Goal: Information Seeking & Learning: Learn about a topic

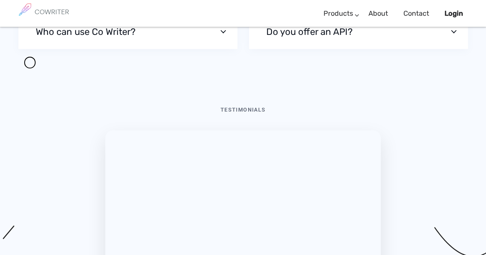
scroll to position [2609, 0]
click at [383, 48] on button "Do you offer an API?" at bounding box center [358, 31] width 219 height 35
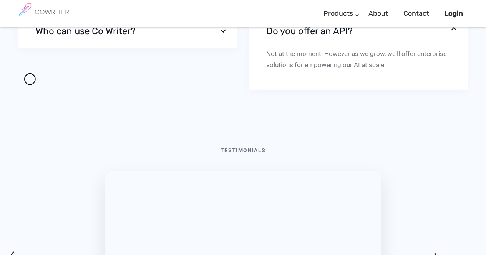
scroll to position [2614, 0]
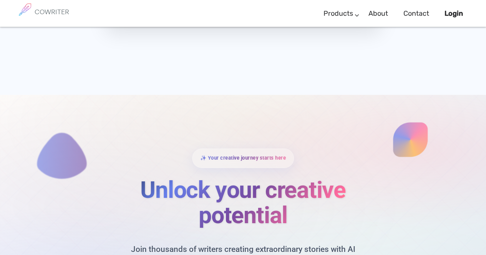
scroll to position [3082, 0]
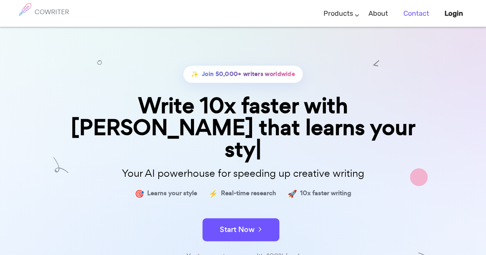
click at [418, 14] on link "Contact" at bounding box center [416, 13] width 26 height 23
